Goal: Task Accomplishment & Management: Complete application form

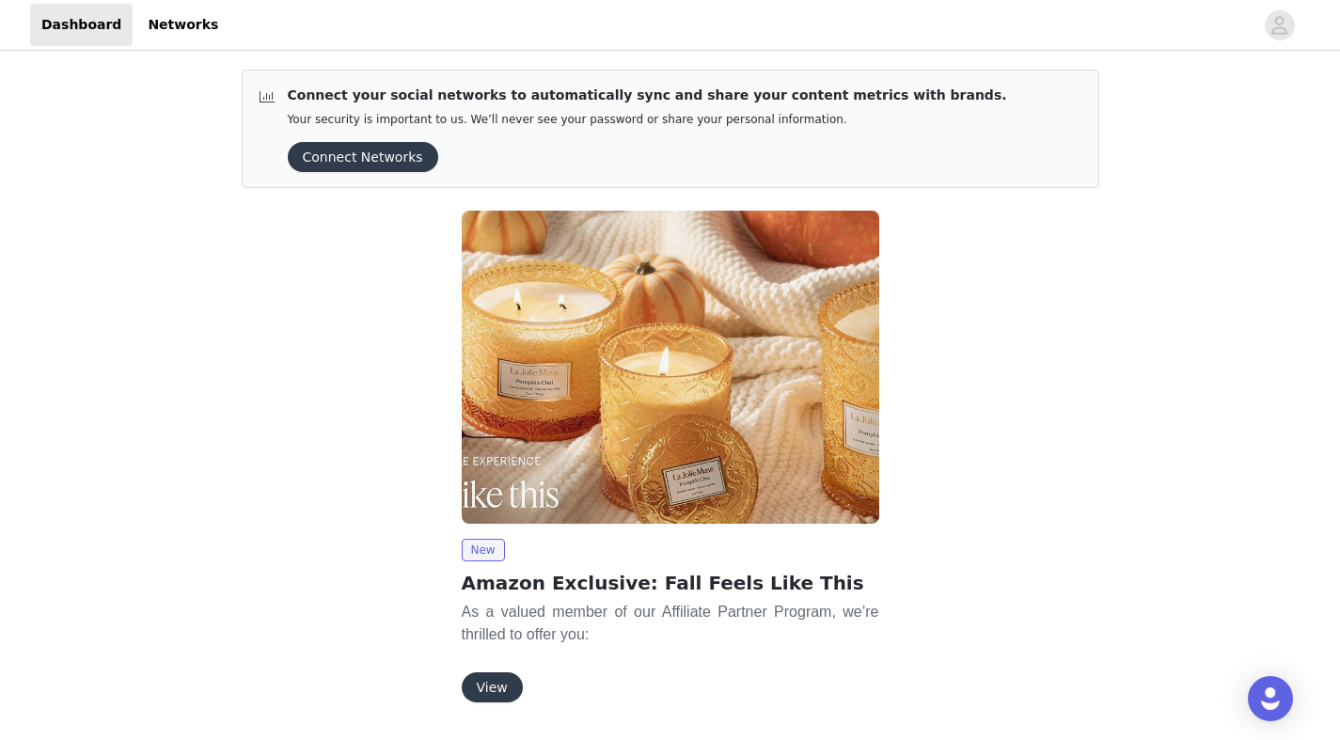
scroll to position [57, 0]
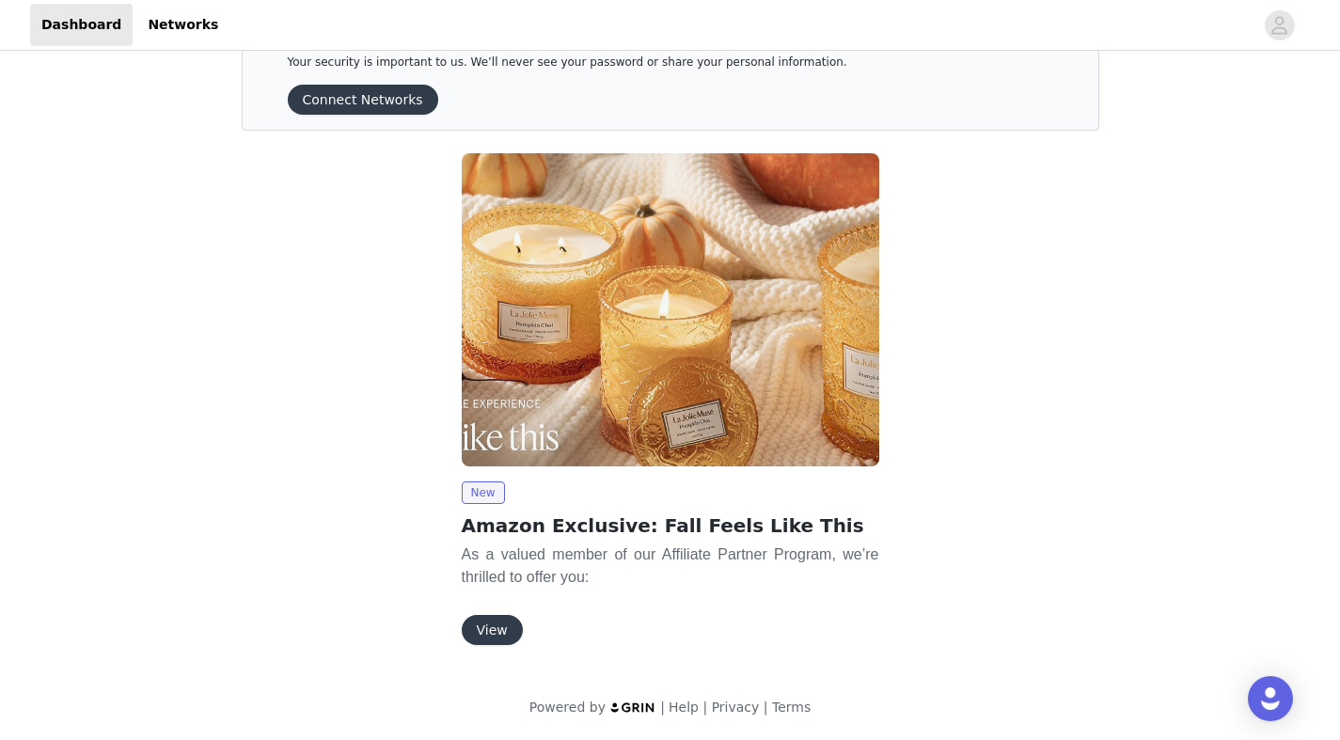
click at [491, 632] on button "View" at bounding box center [492, 630] width 61 height 30
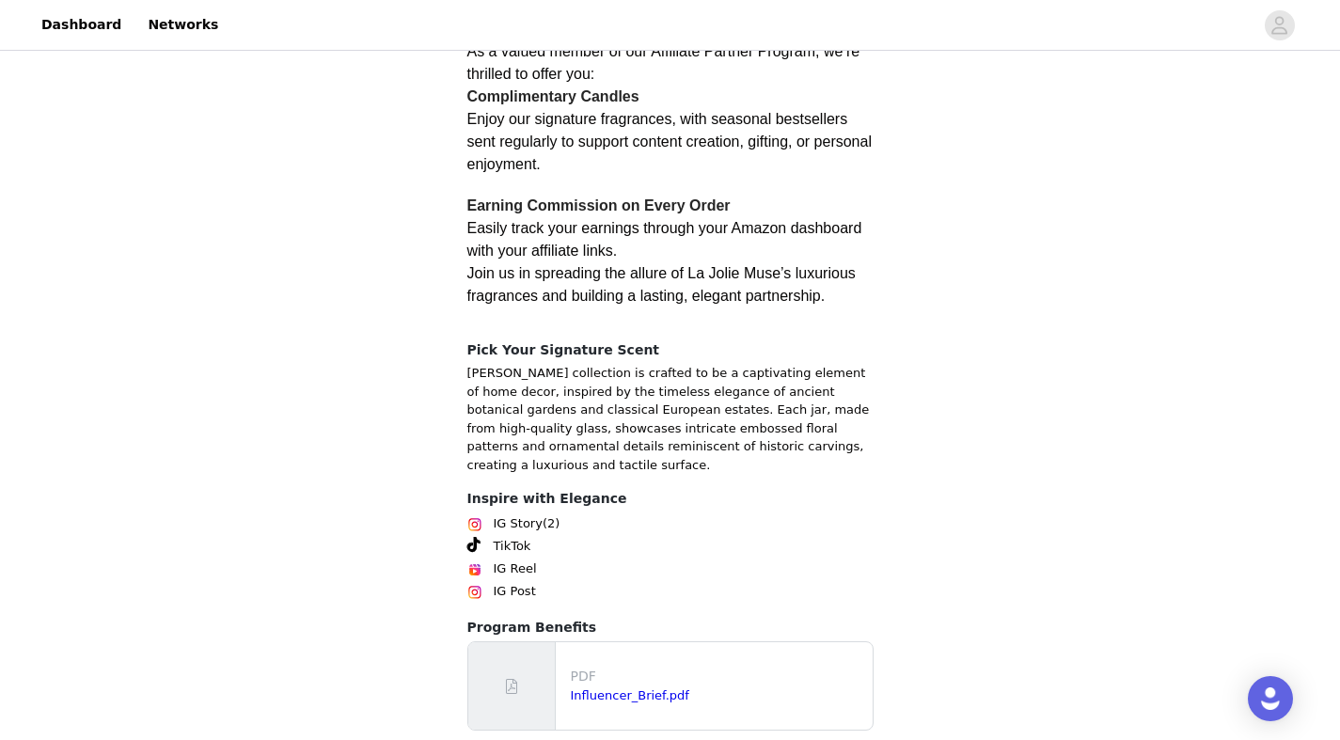
scroll to position [462, 0]
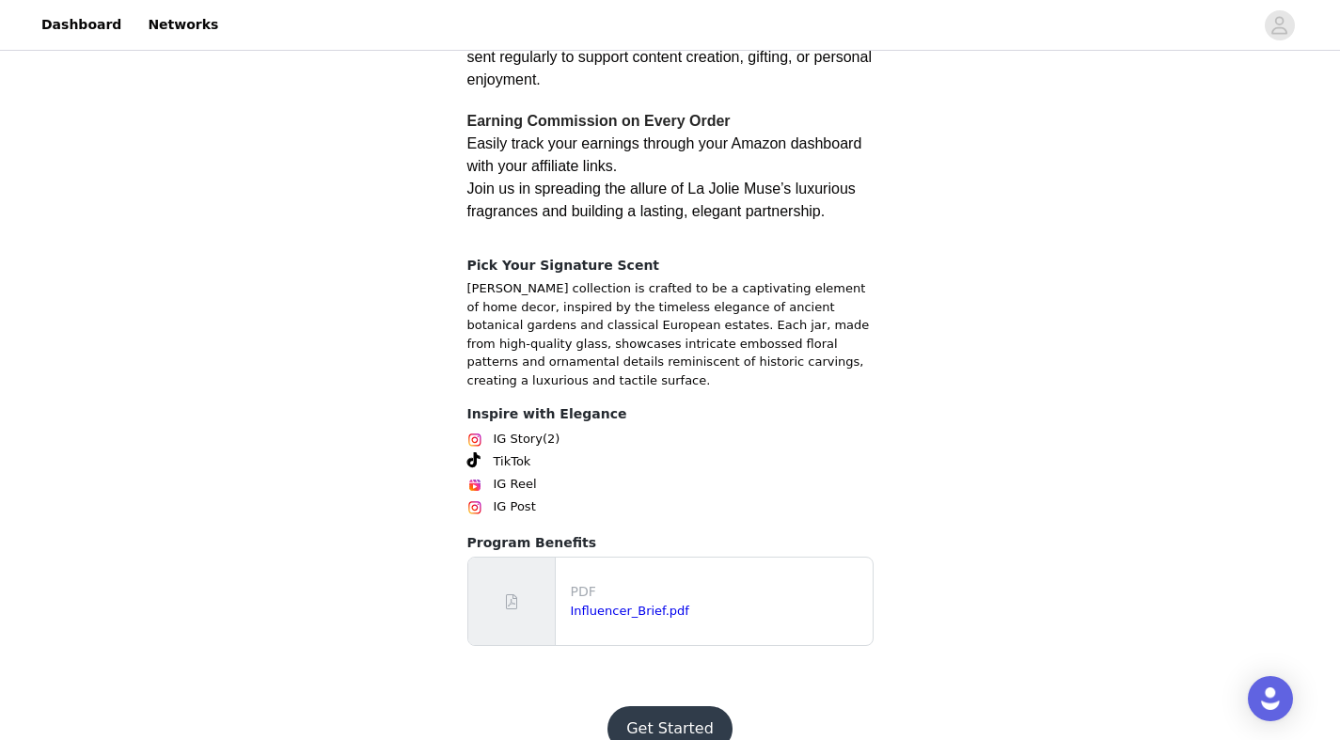
click at [663, 706] on button "Get Started" at bounding box center [670, 728] width 125 height 45
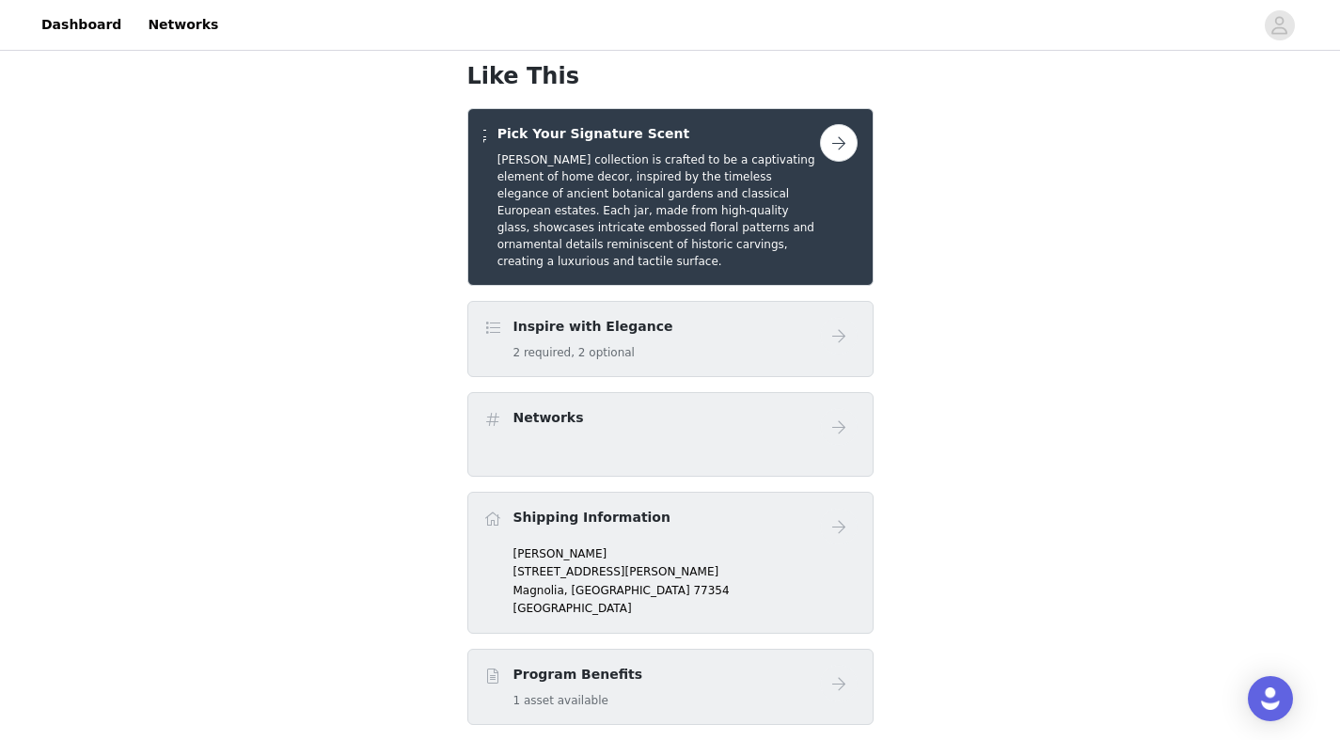
scroll to position [240, 0]
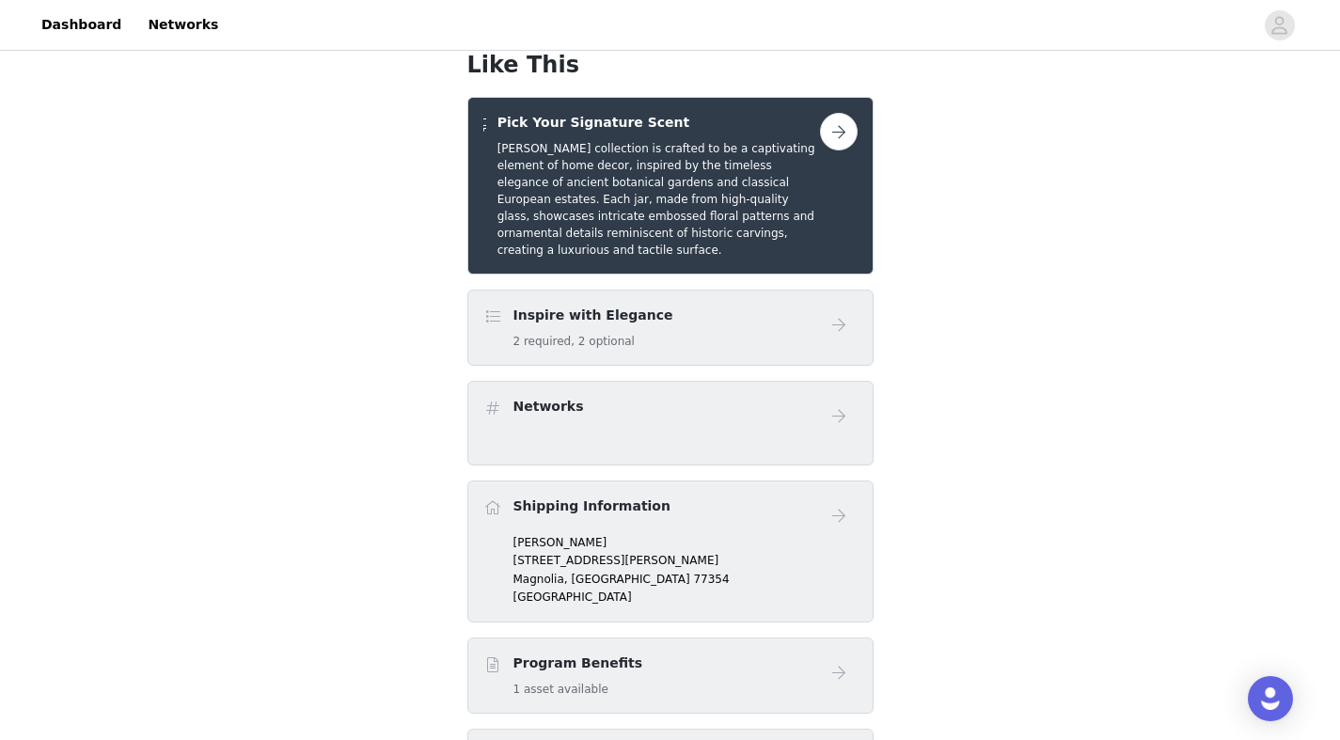
click at [832, 113] on button "button" at bounding box center [839, 132] width 38 height 38
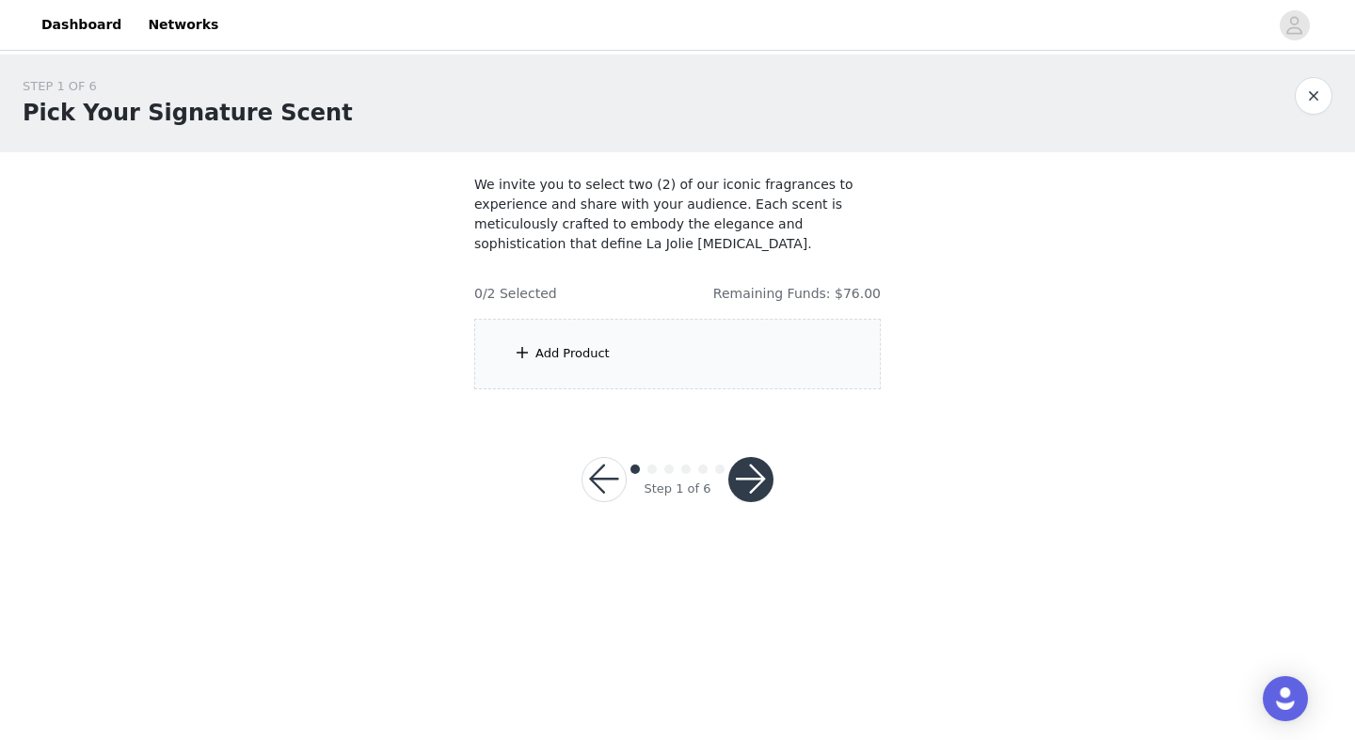
click at [693, 340] on div "Add Product" at bounding box center [677, 354] width 406 height 71
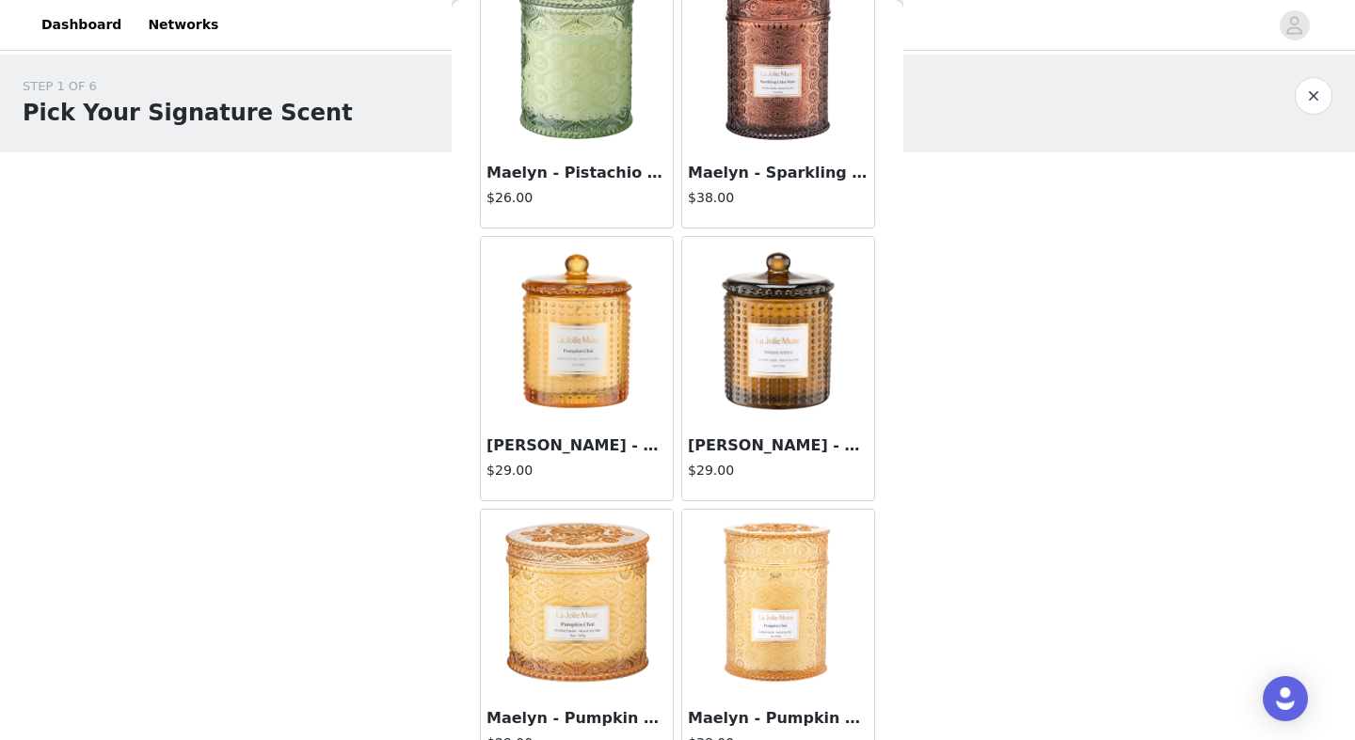
scroll to position [168, 0]
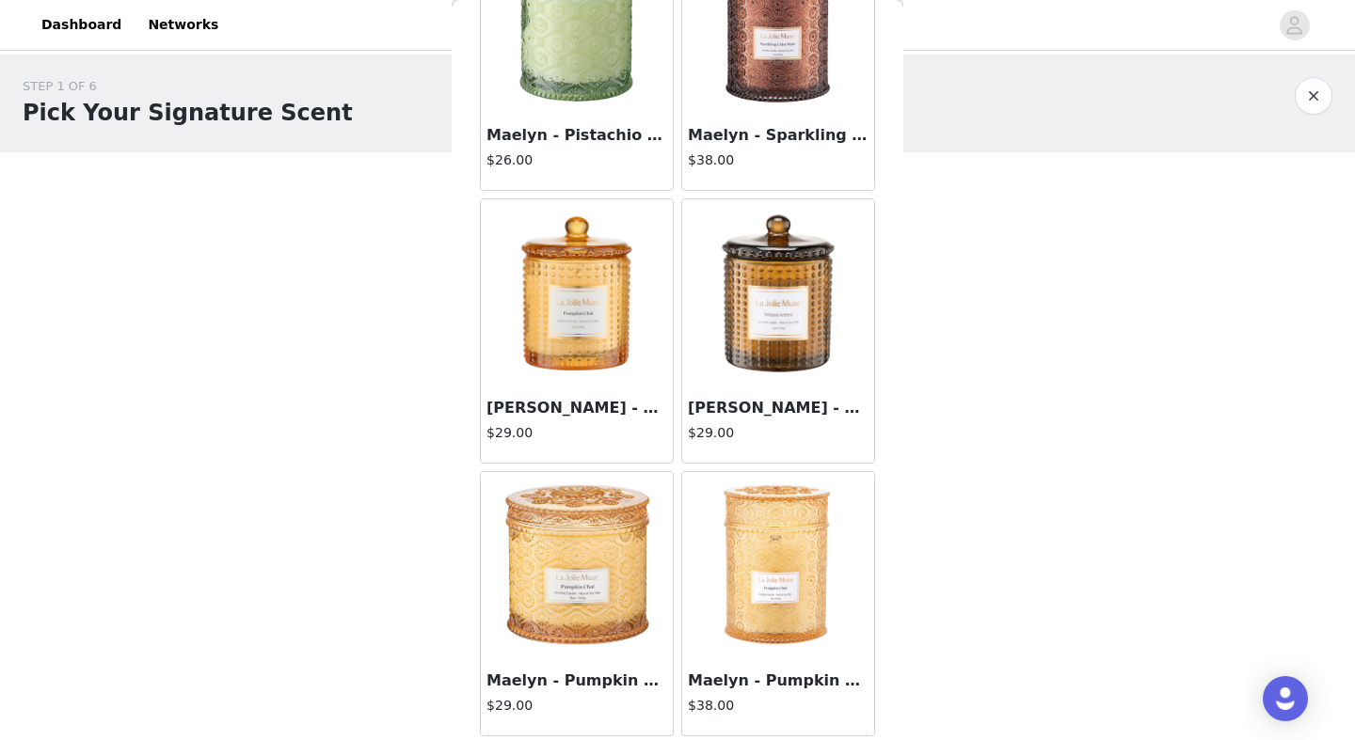
click at [573, 599] on img at bounding box center [577, 566] width 188 height 188
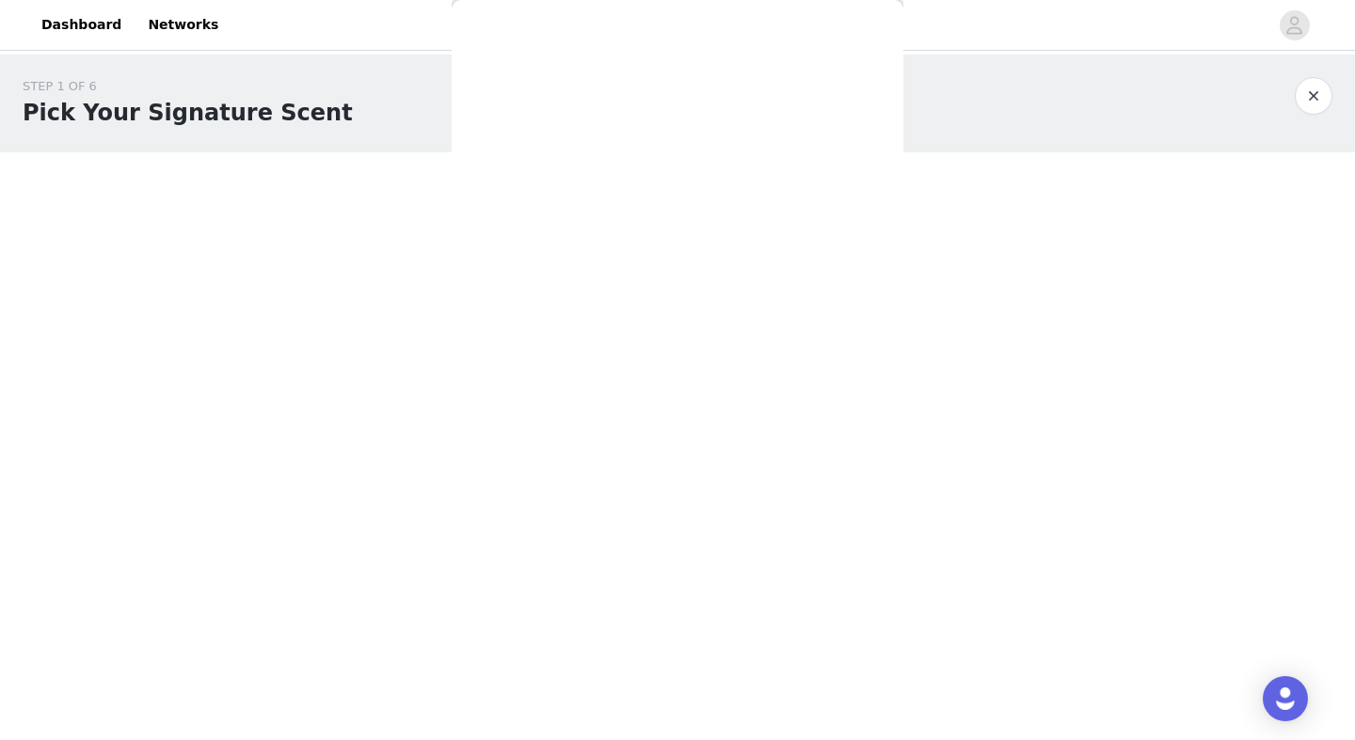
scroll to position [159, 0]
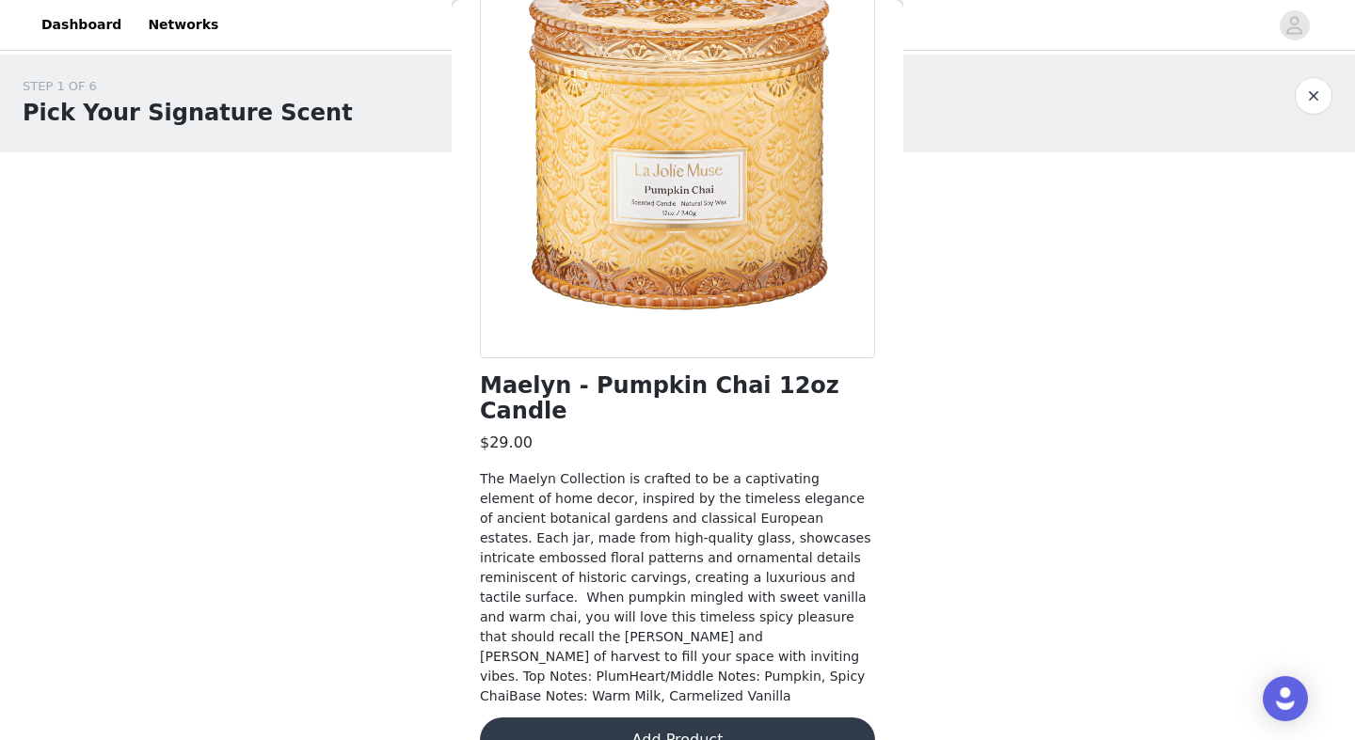
click at [621, 718] on button "Add Product" at bounding box center [677, 740] width 395 height 45
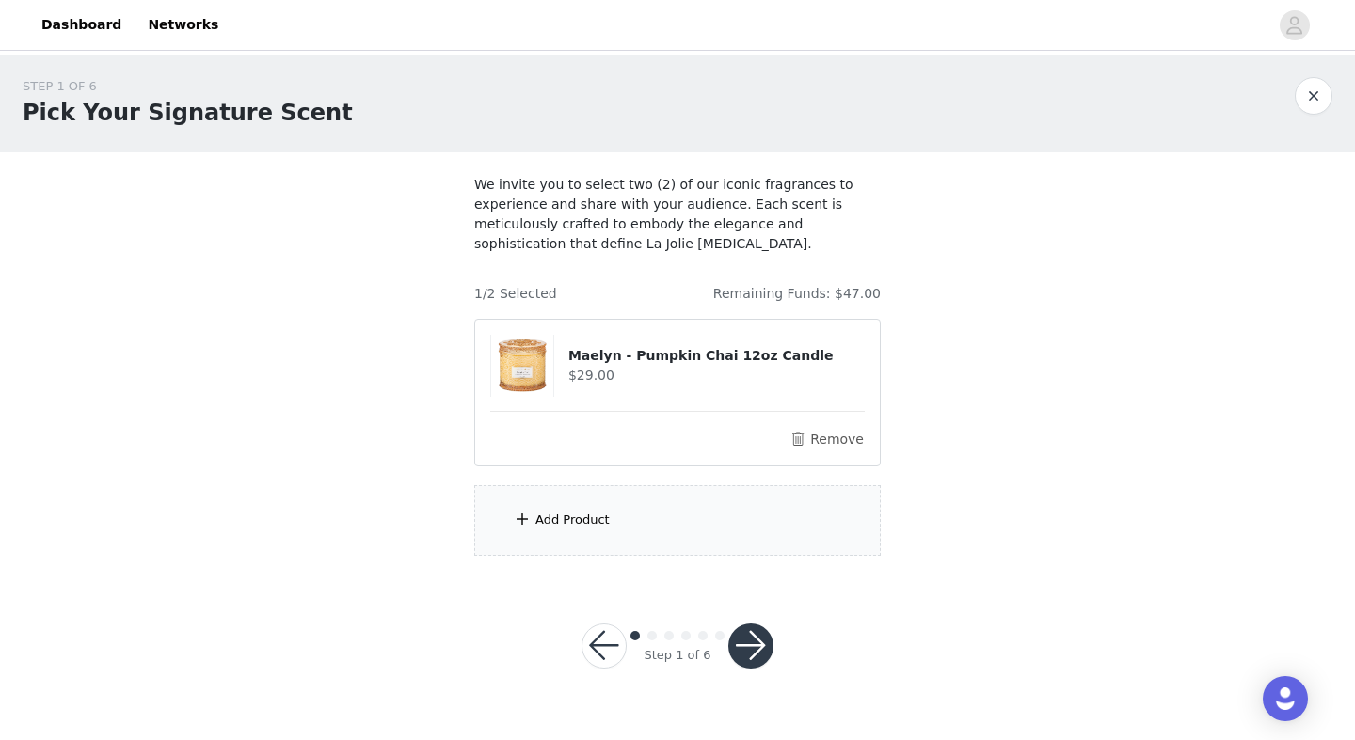
click at [713, 503] on div "Add Product" at bounding box center [677, 520] width 406 height 71
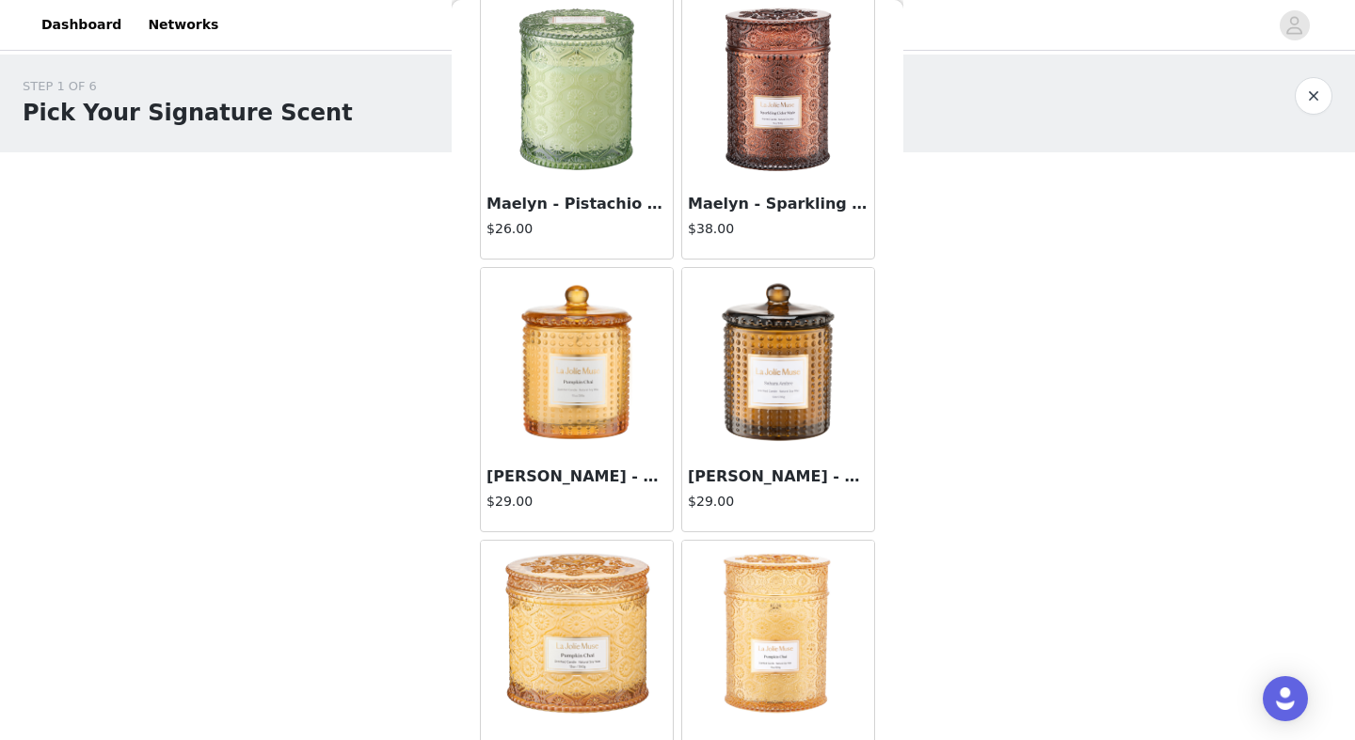
scroll to position [168, 0]
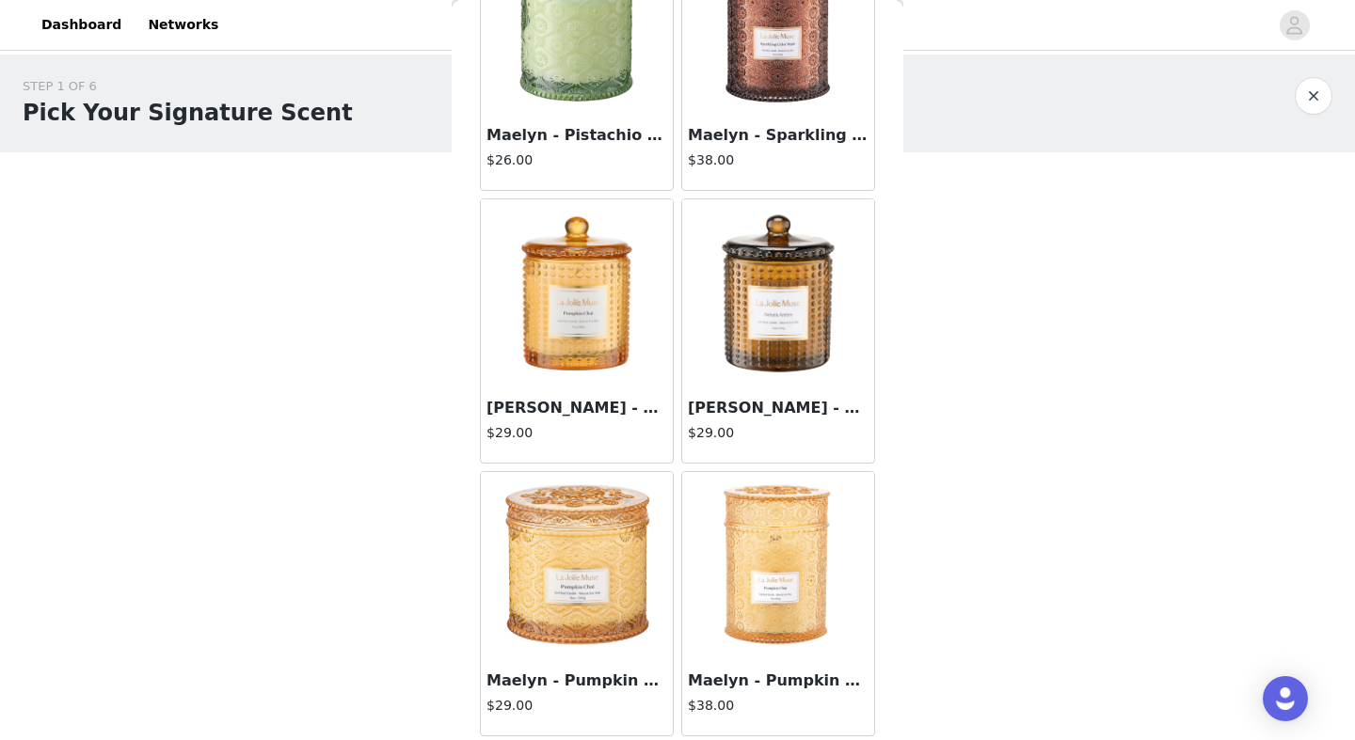
click at [765, 317] on img at bounding box center [778, 293] width 188 height 188
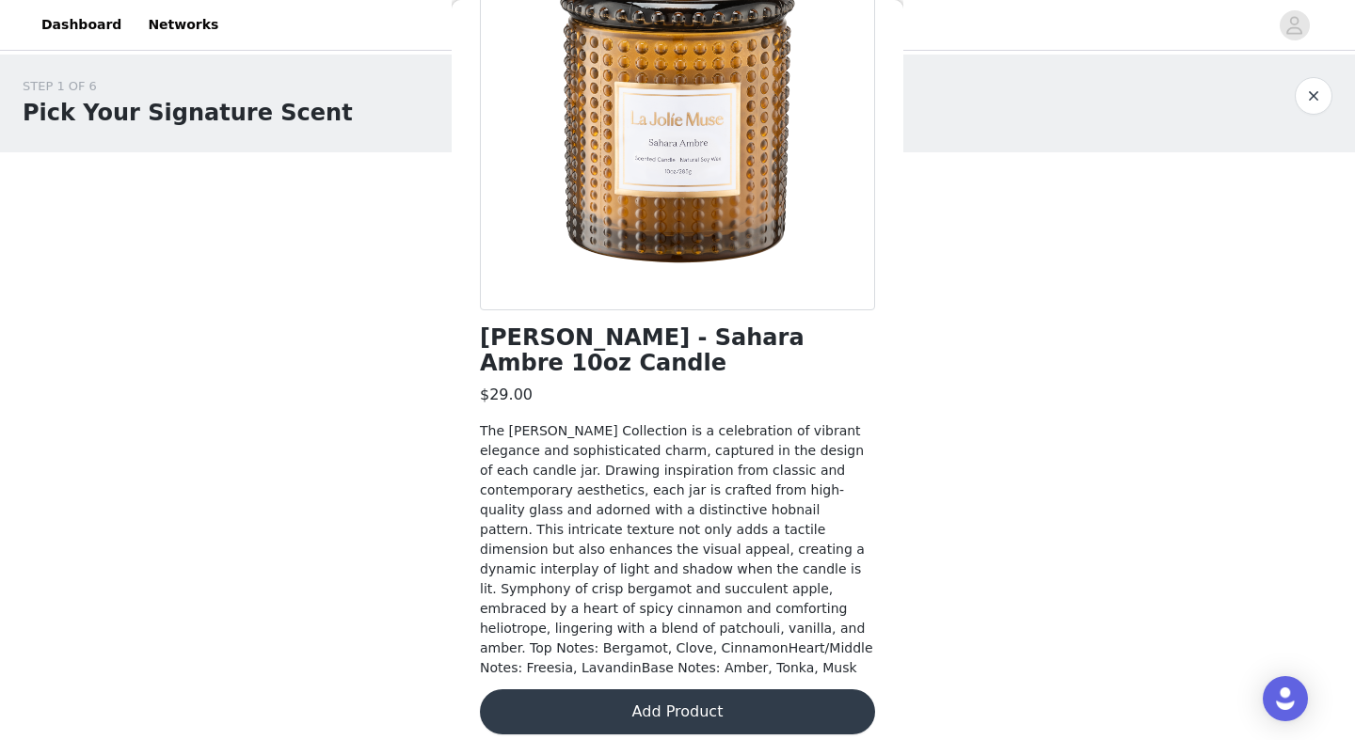
scroll to position [224, 0]
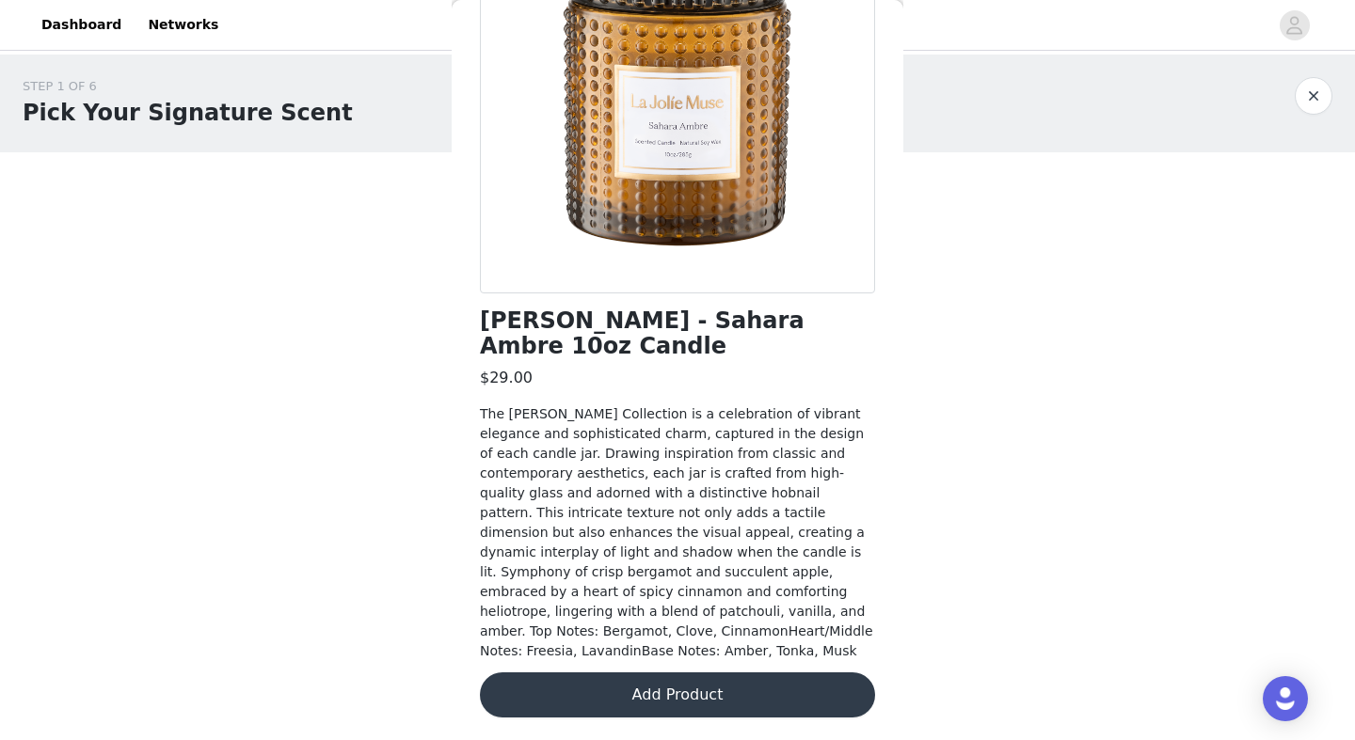
click at [707, 708] on button "Add Product" at bounding box center [677, 695] width 395 height 45
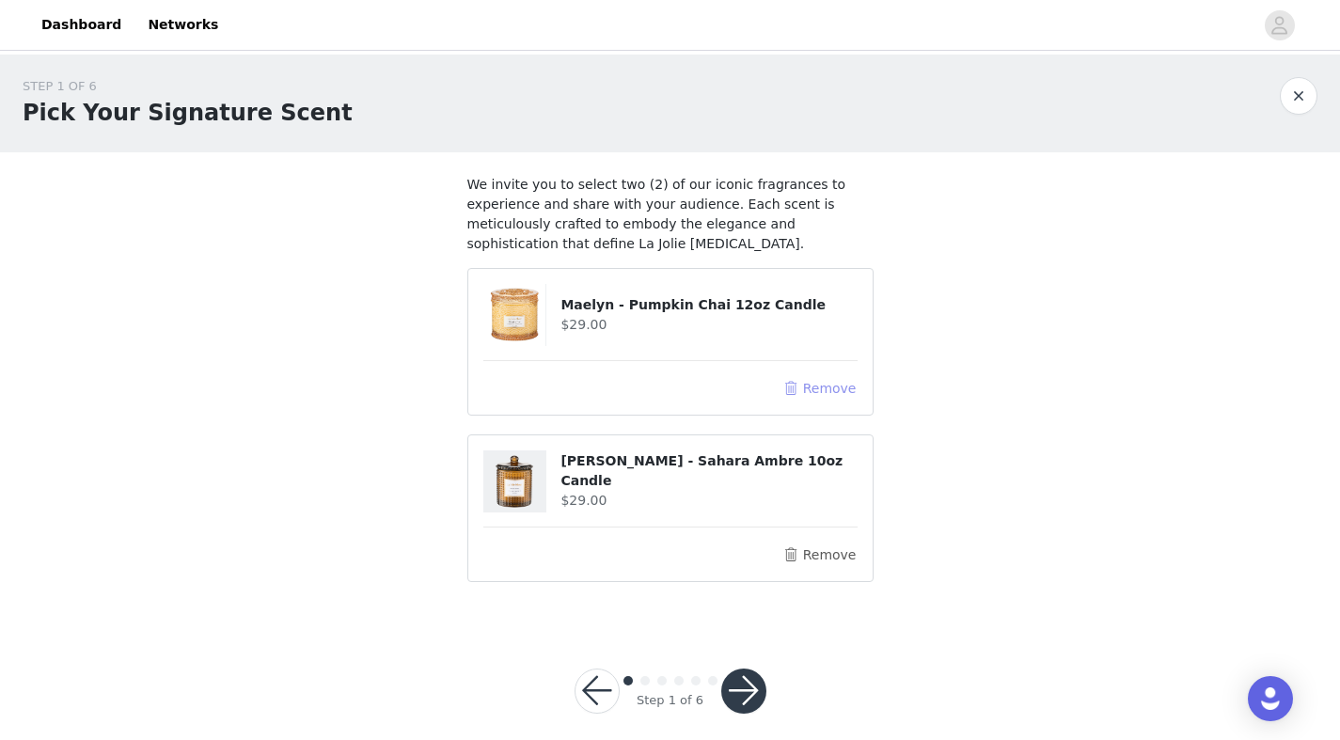
click at [807, 387] on button "Remove" at bounding box center [819, 388] width 75 height 23
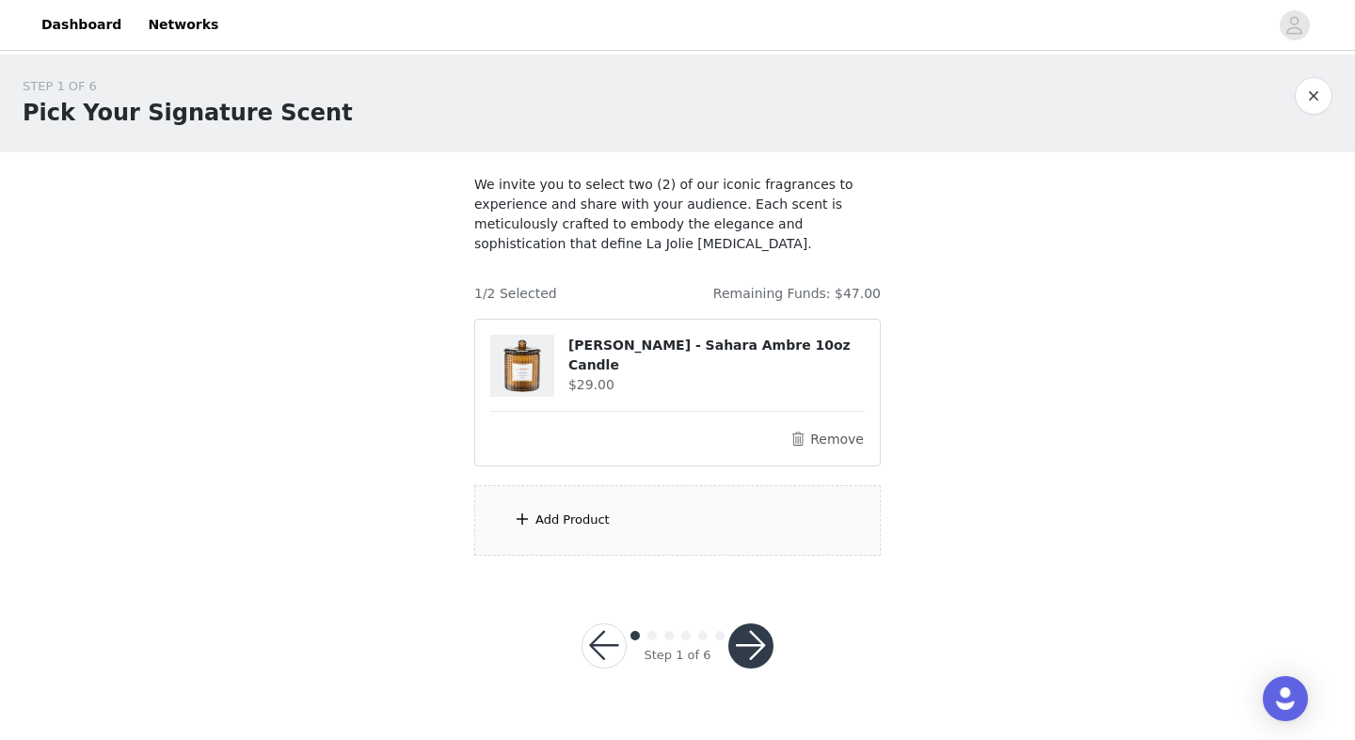
click at [640, 501] on div "Add Product" at bounding box center [677, 520] width 406 height 71
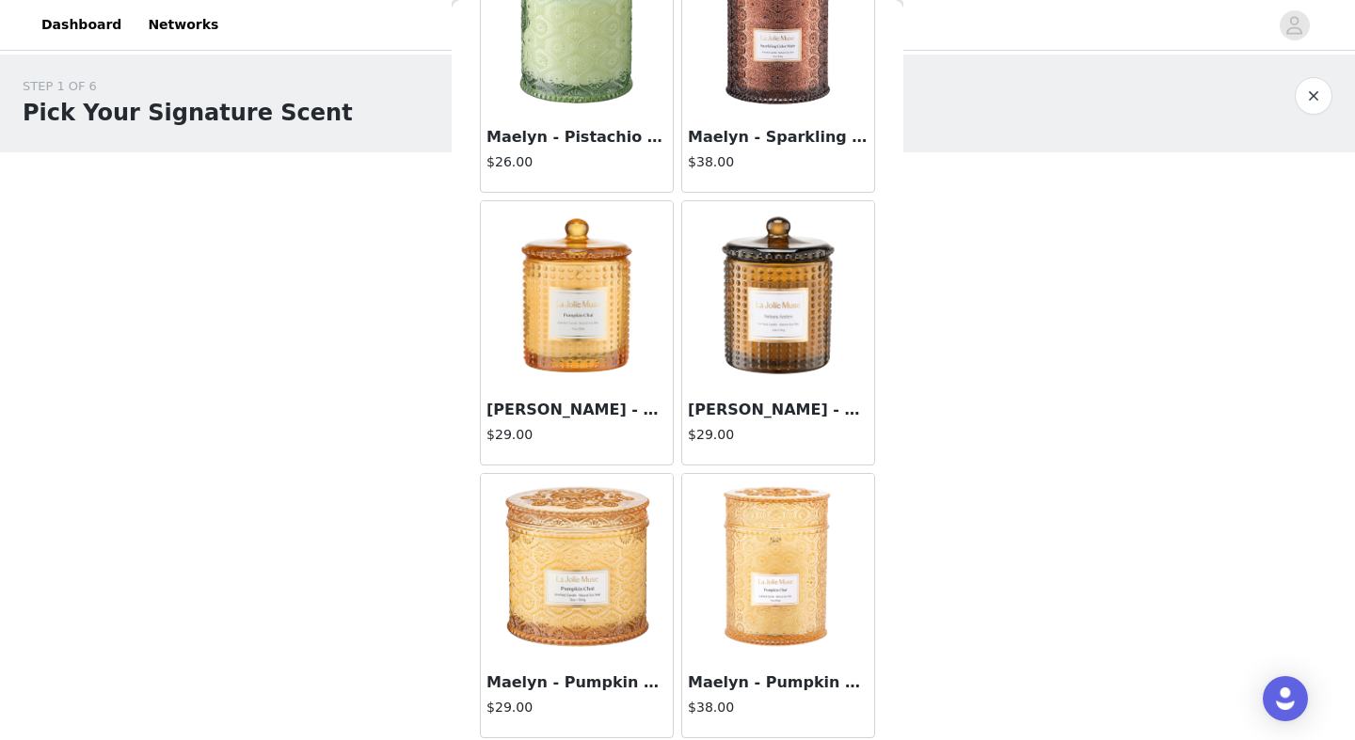
scroll to position [168, 0]
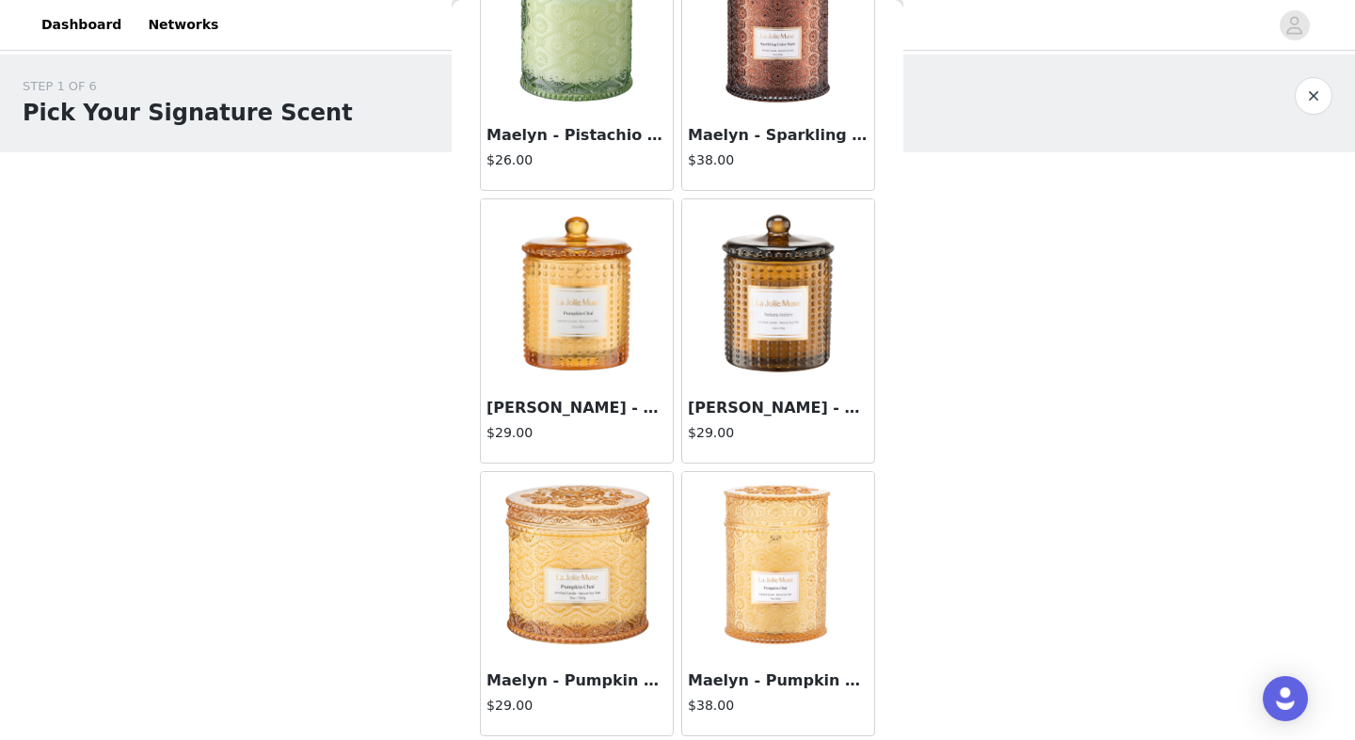
click at [621, 373] on img at bounding box center [577, 293] width 188 height 188
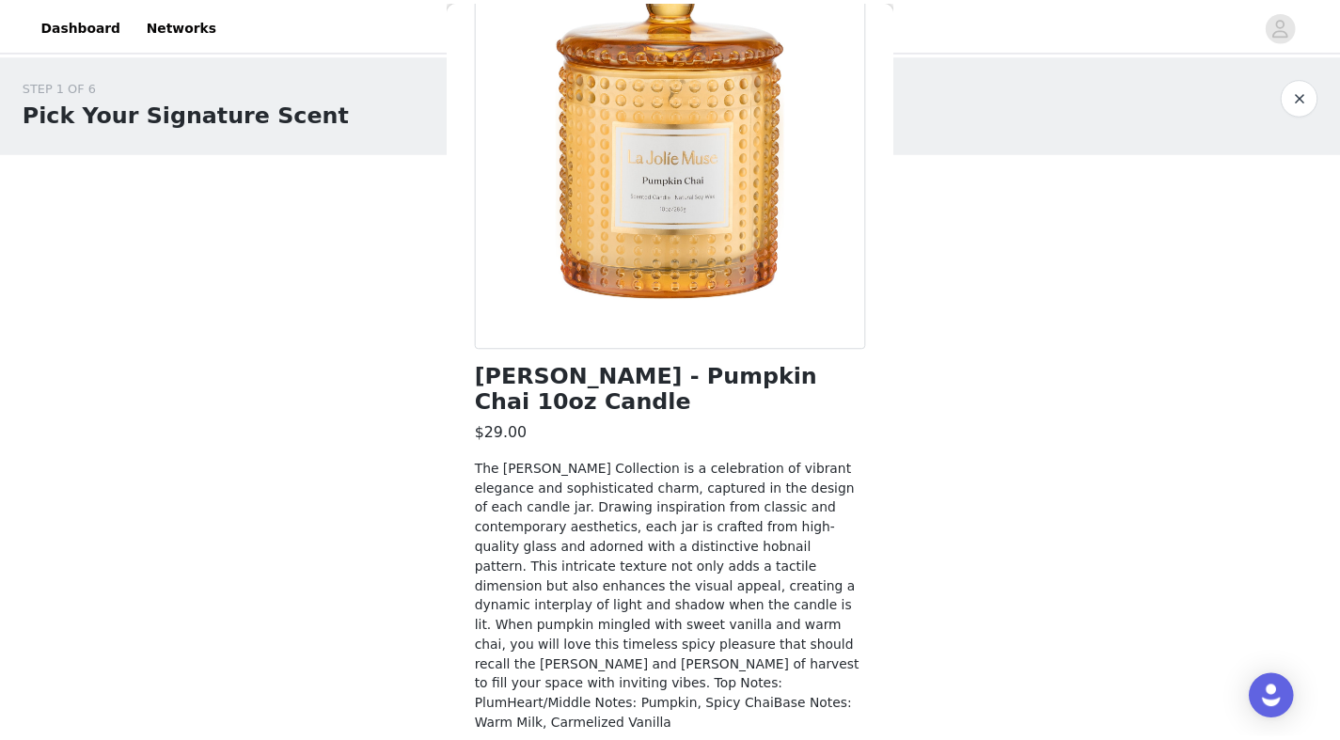
scroll to position [224, 0]
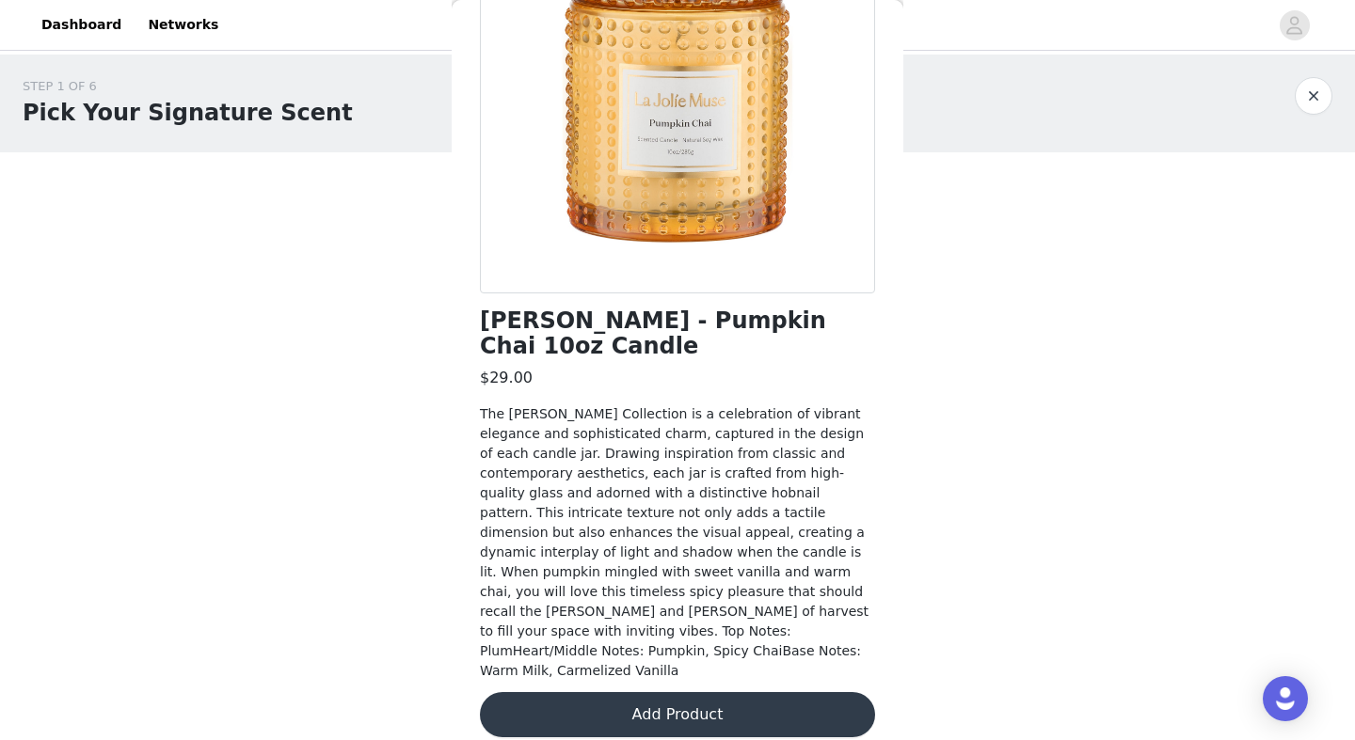
click at [760, 698] on button "Add Product" at bounding box center [677, 714] width 395 height 45
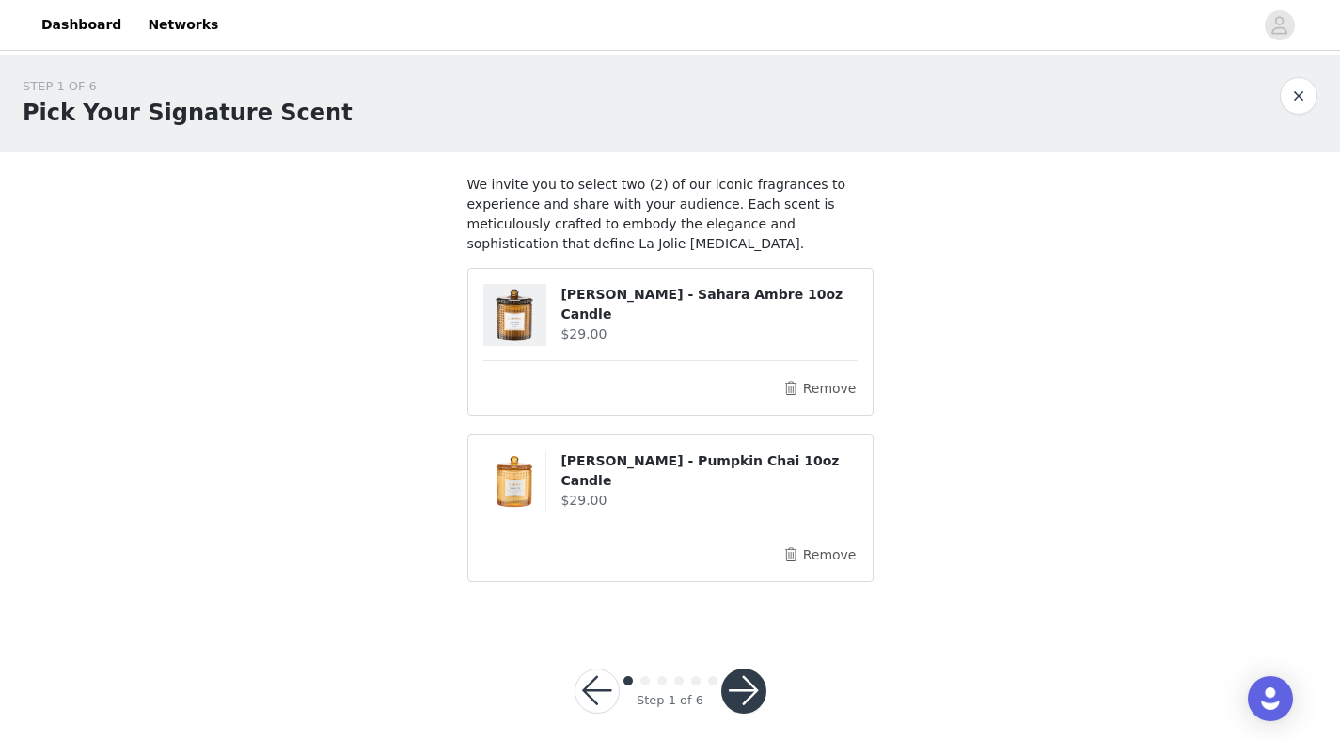
click at [754, 686] on button "button" at bounding box center [743, 691] width 45 height 45
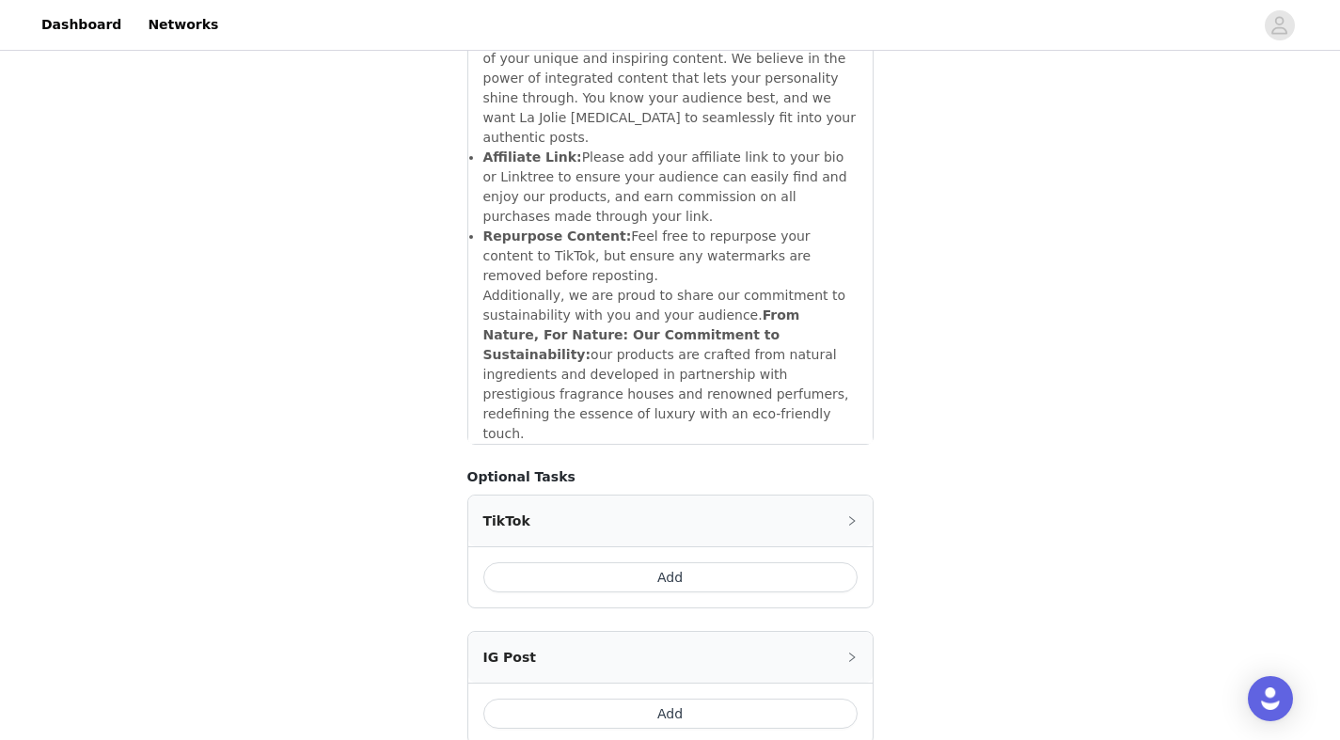
scroll to position [2348, 0]
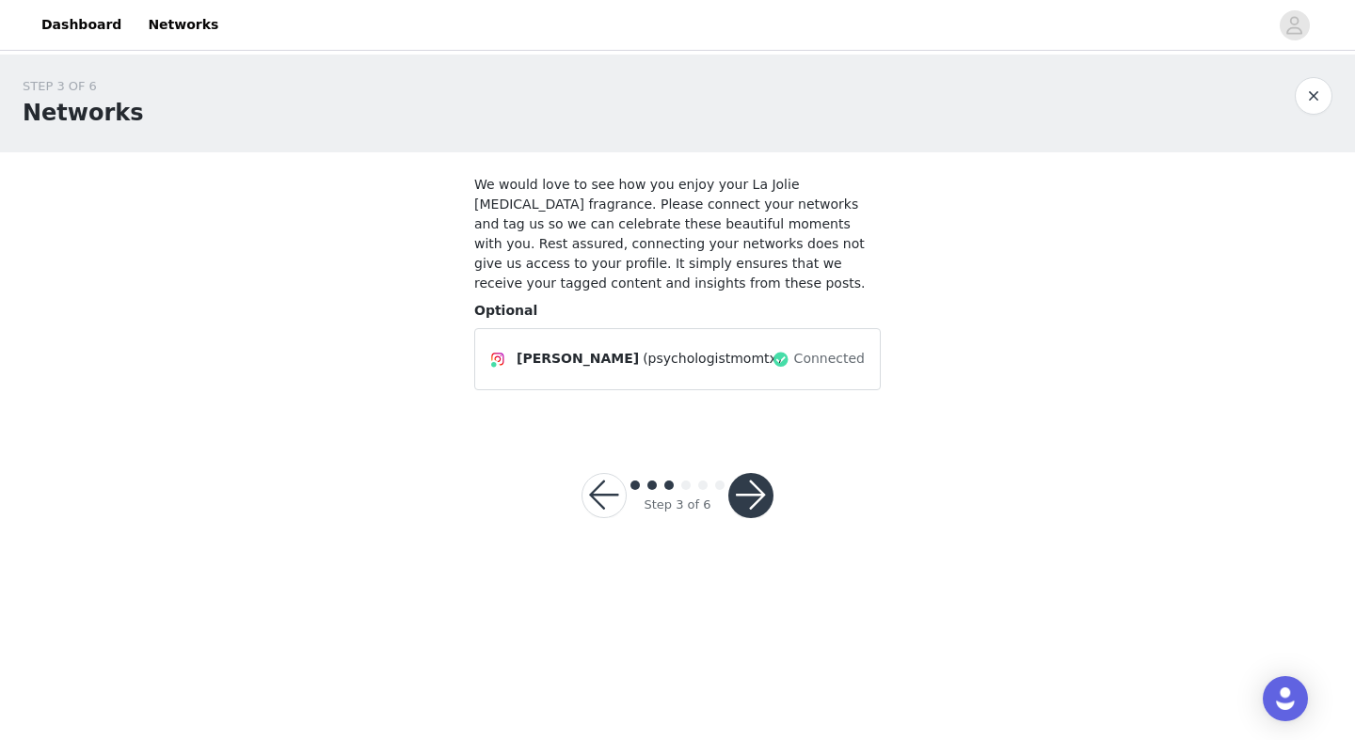
click at [753, 473] on button "button" at bounding box center [750, 495] width 45 height 45
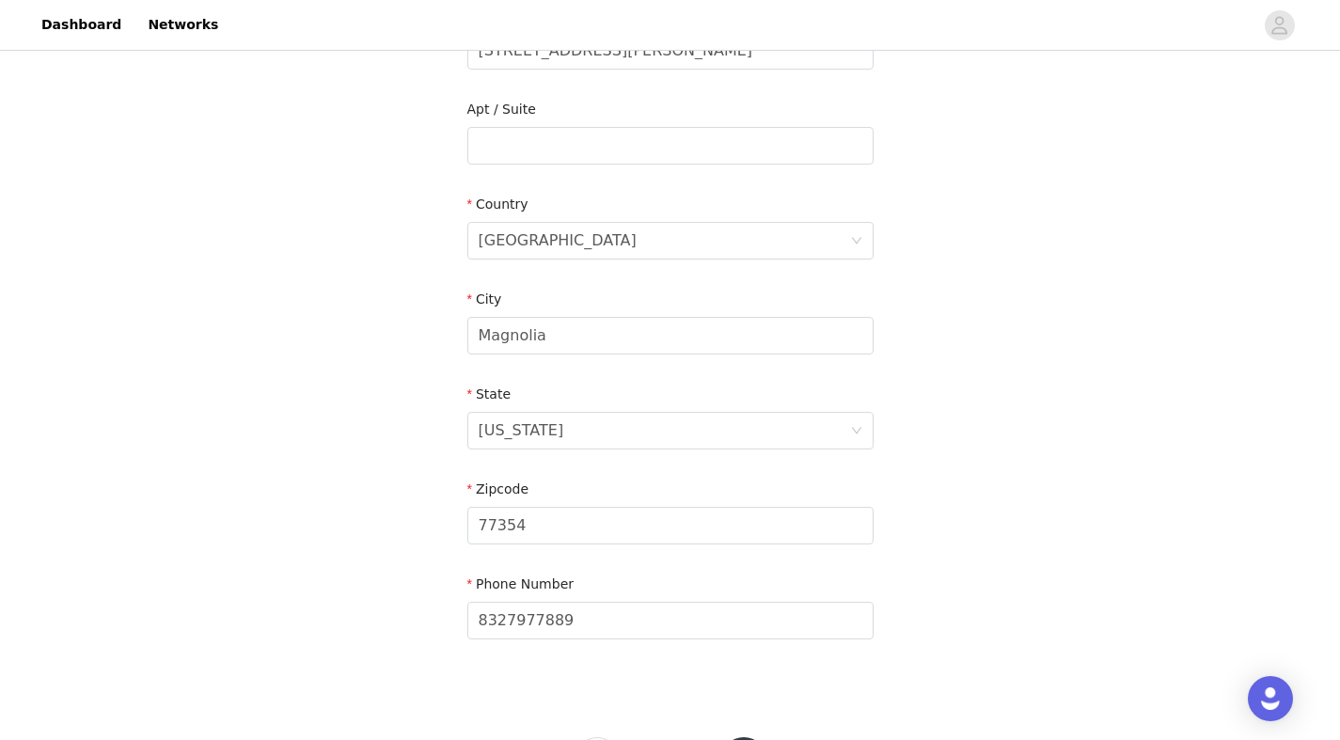
scroll to position [542, 0]
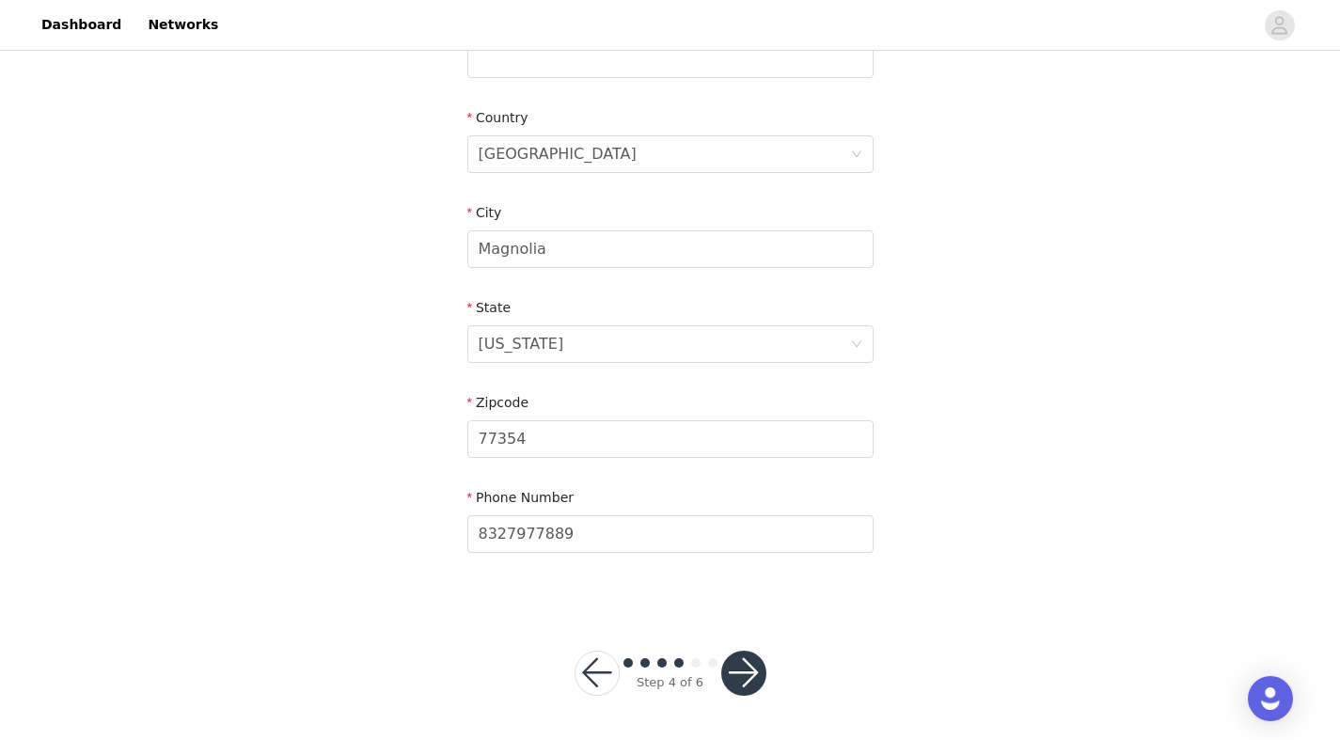
click at [745, 672] on button "button" at bounding box center [743, 673] width 45 height 45
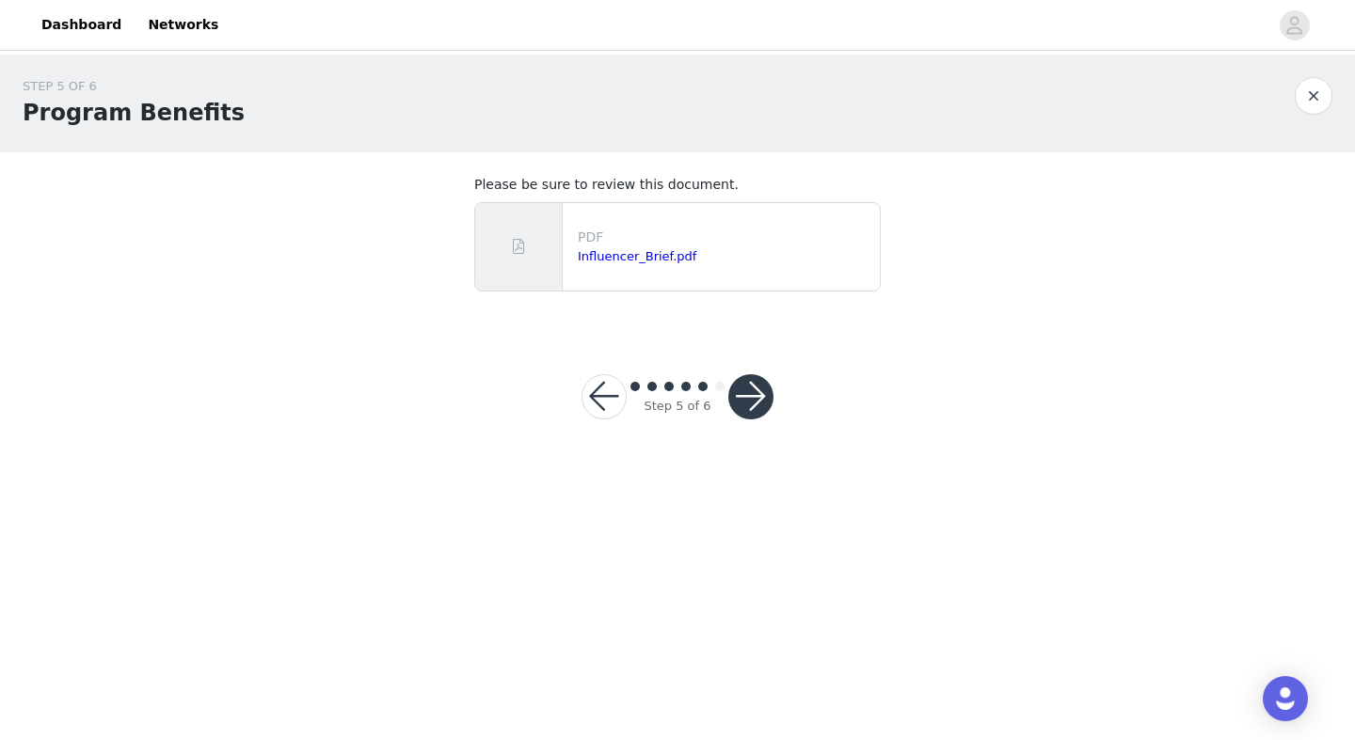
click at [760, 399] on button "button" at bounding box center [750, 396] width 45 height 45
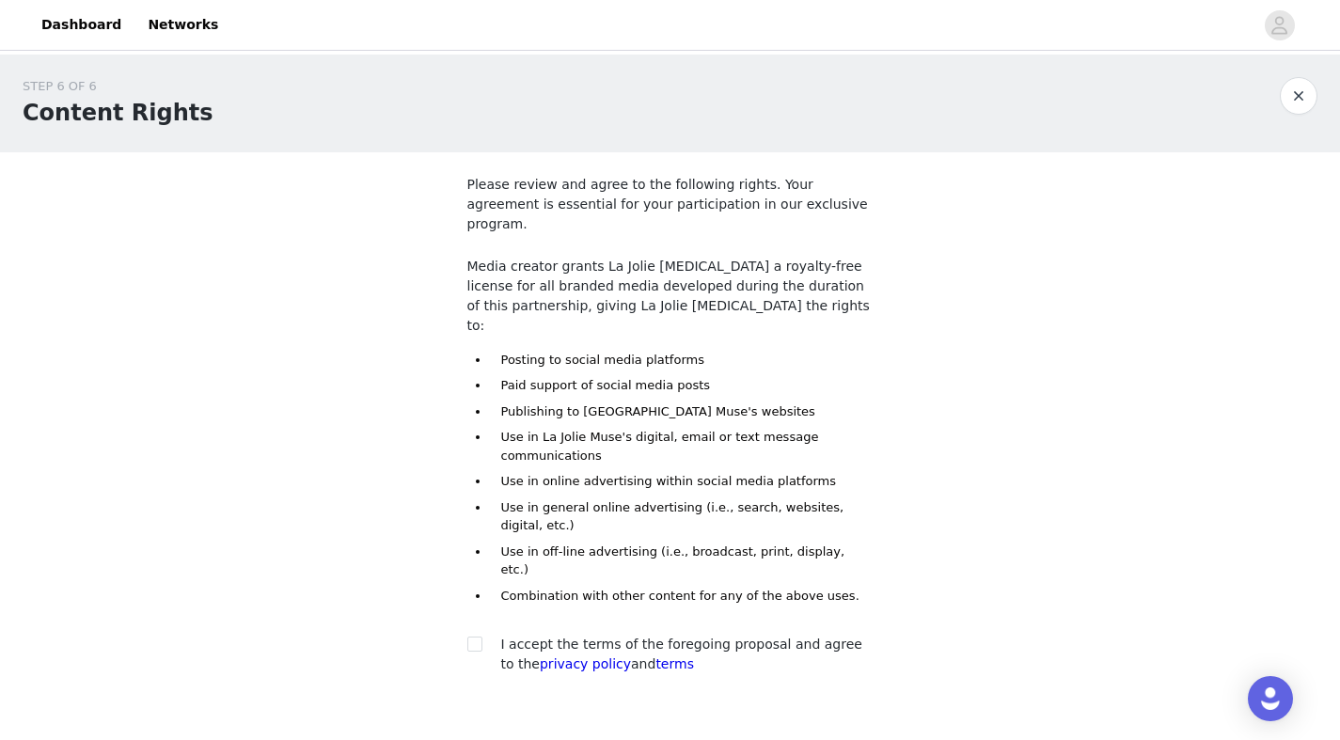
scroll to position [64, 0]
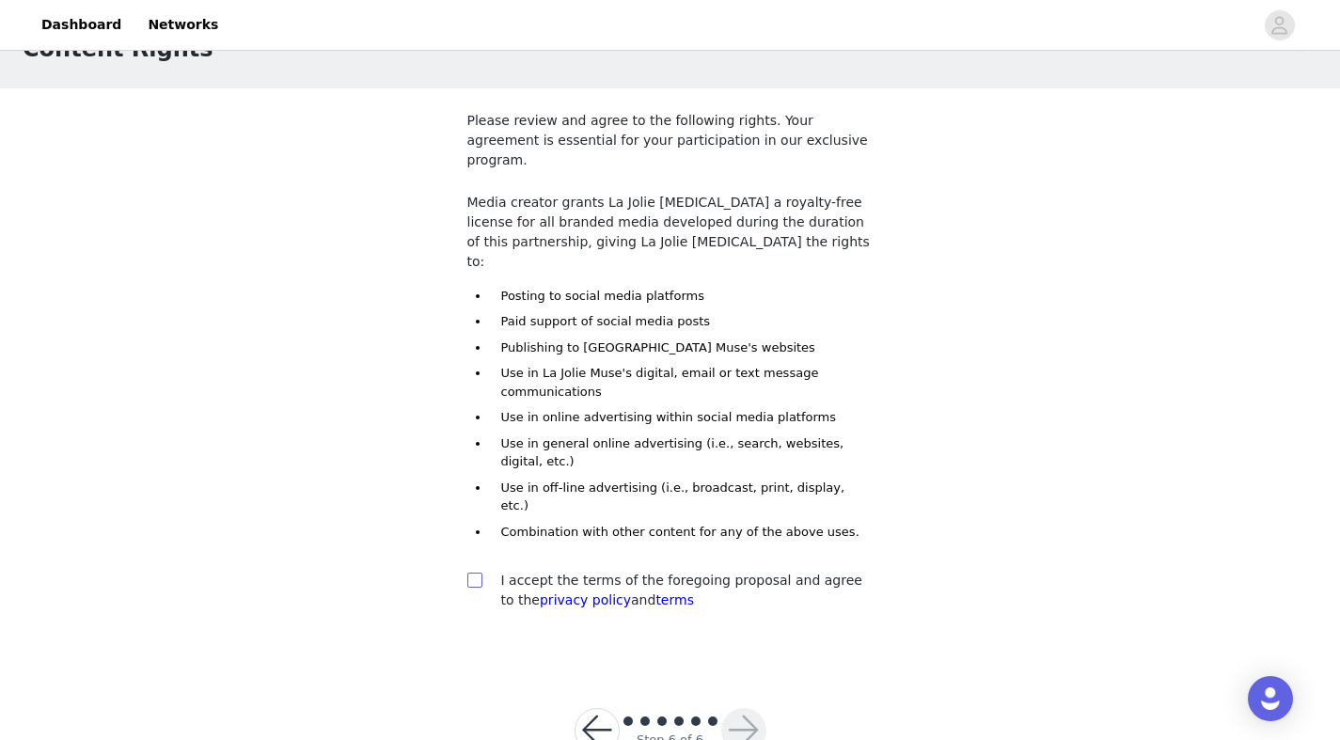
click at [476, 573] on input "checkbox" at bounding box center [474, 579] width 13 height 13
checkbox input "true"
click at [726, 708] on button "button" at bounding box center [743, 730] width 45 height 45
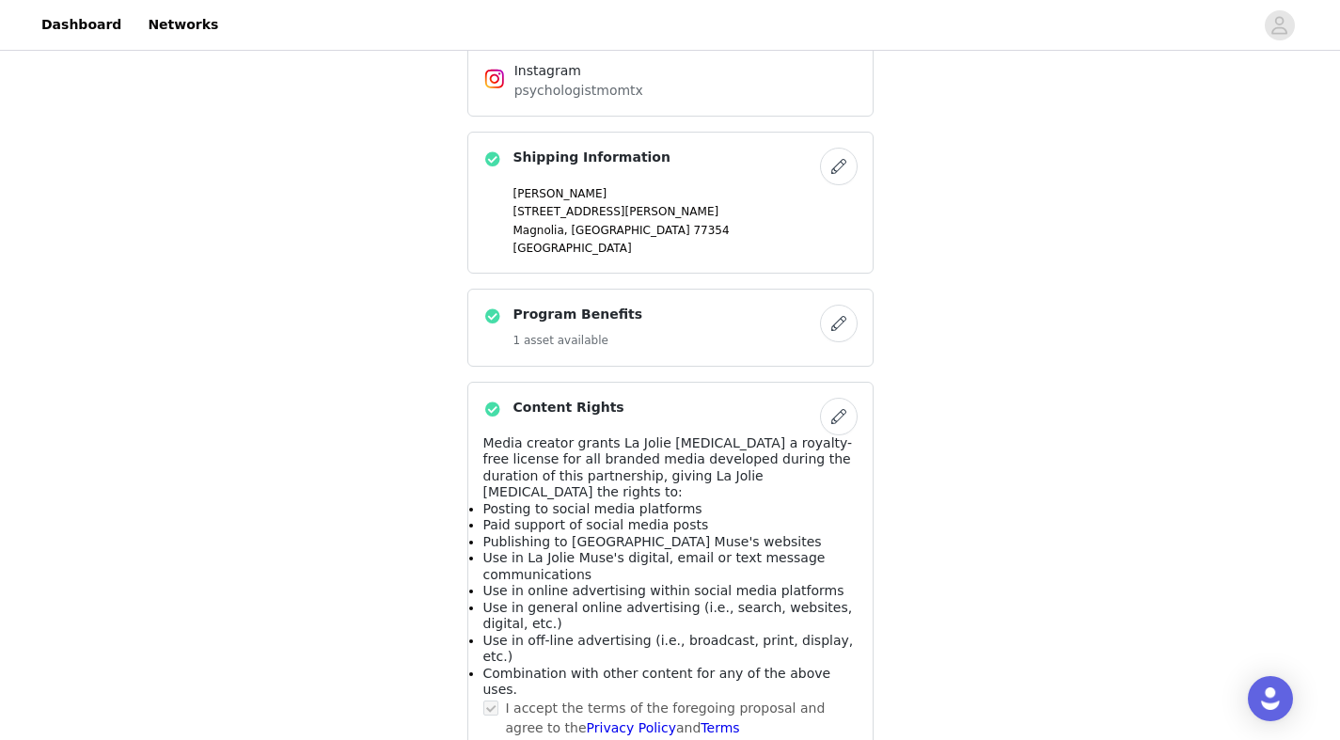
scroll to position [854, 0]
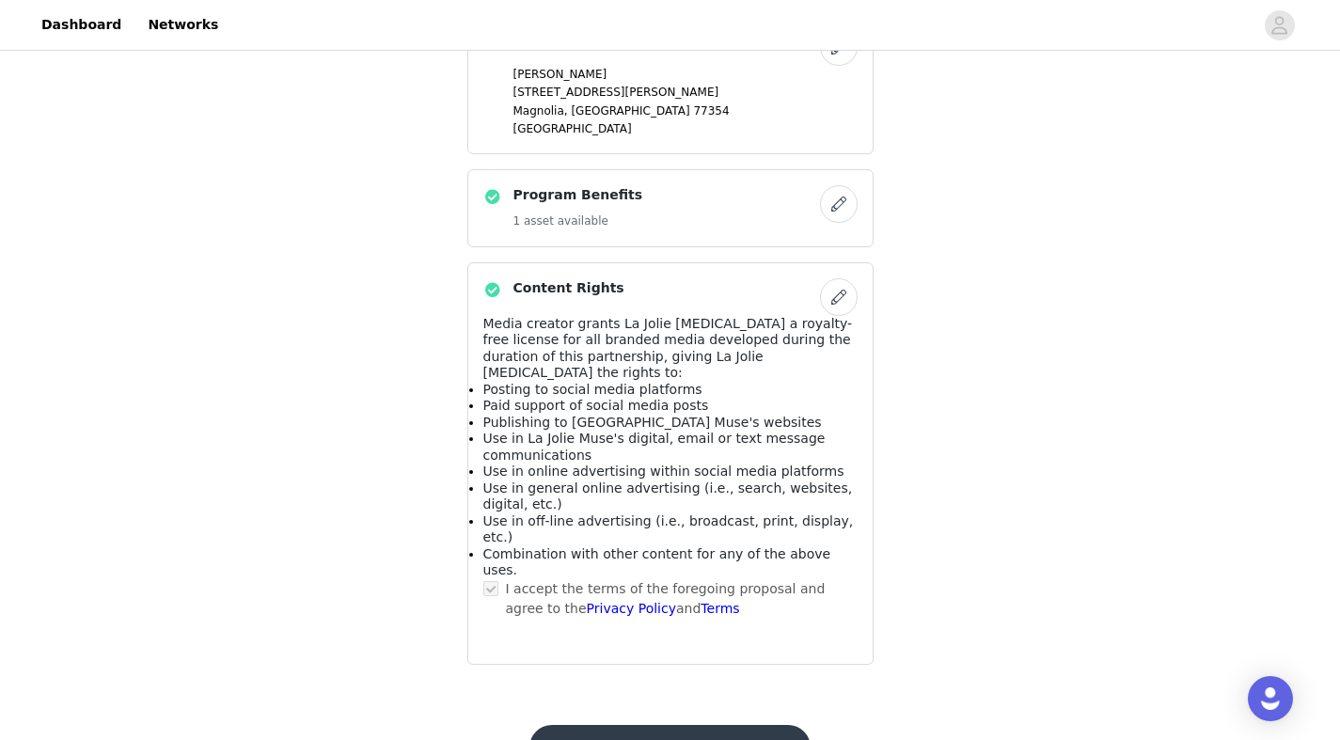
click at [657, 725] on button "Submit Proposal" at bounding box center [670, 747] width 281 height 45
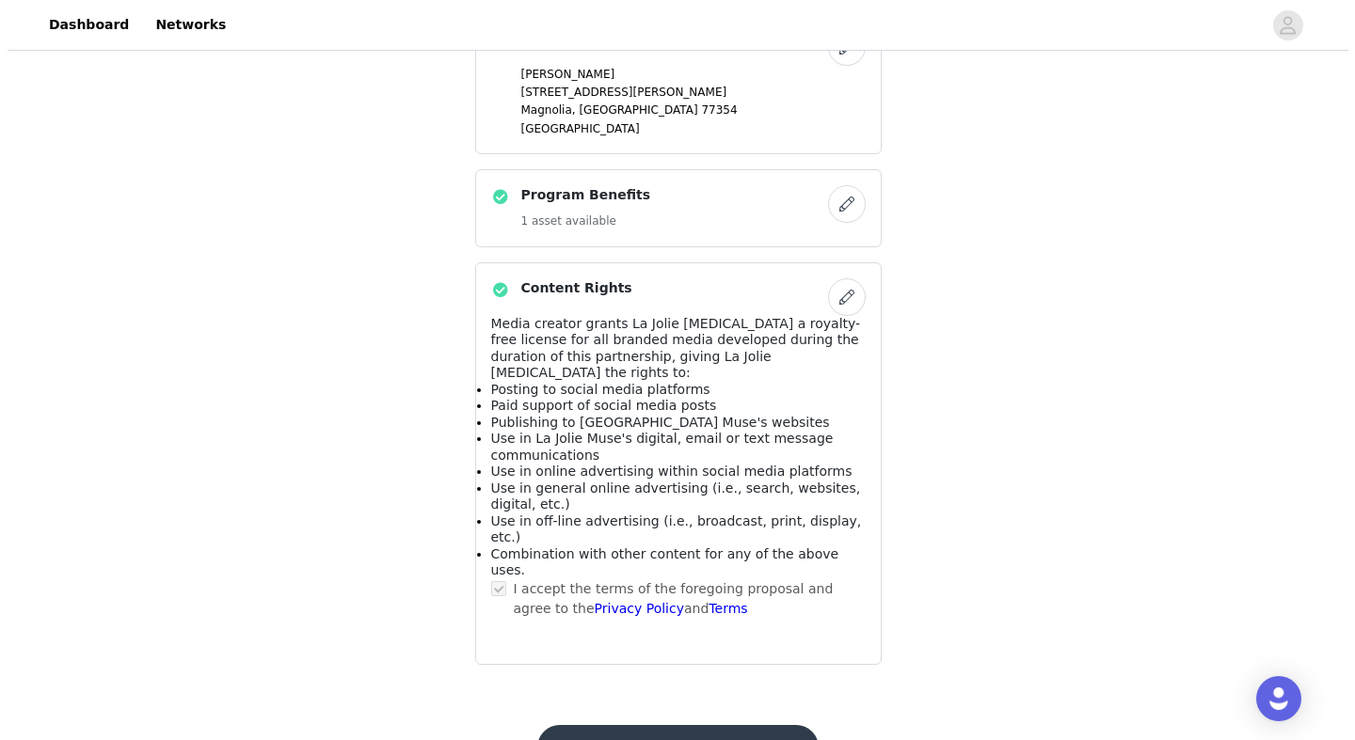
scroll to position [0, 0]
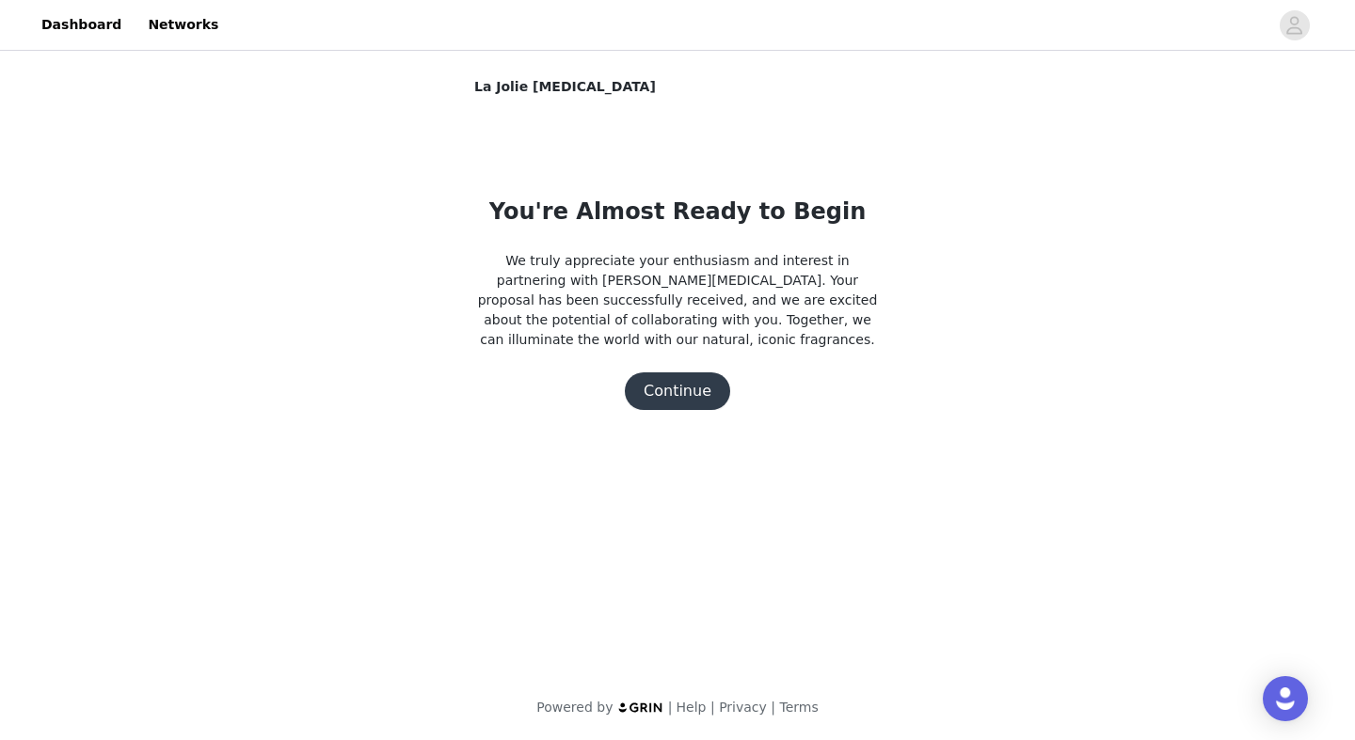
click at [679, 403] on button "Continue" at bounding box center [677, 391] width 105 height 38
